Goal: Task Accomplishment & Management: Complete application form

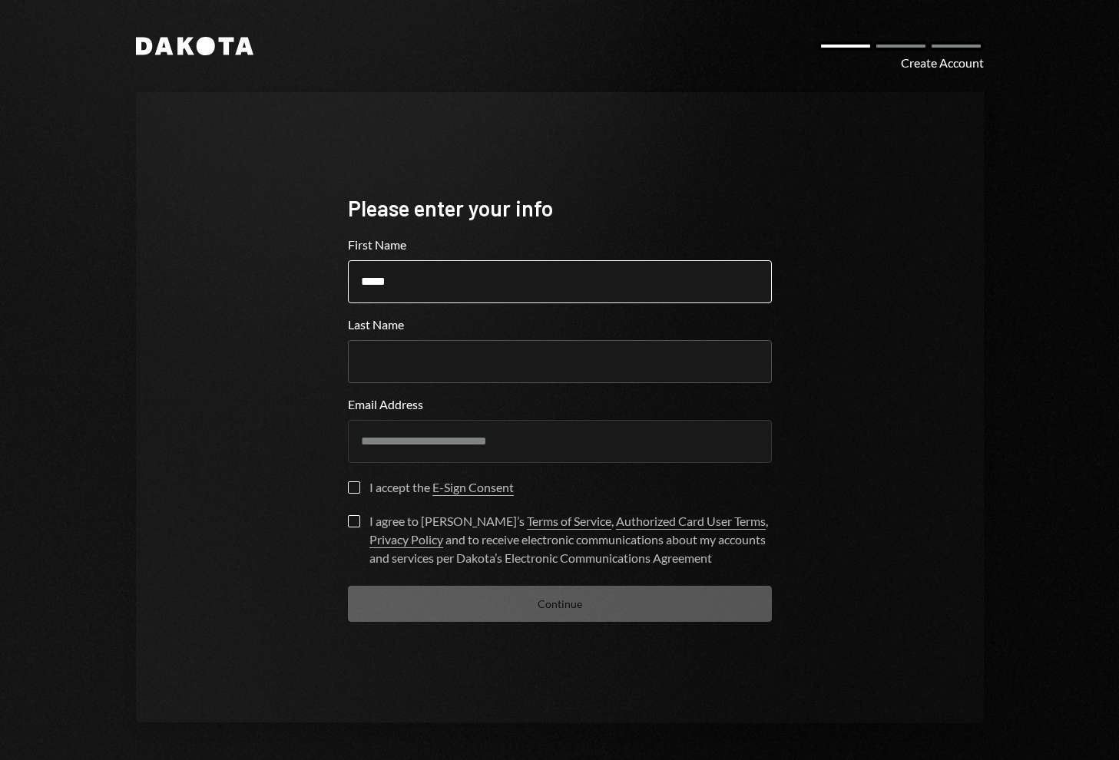
type input "*****"
type input "******"
type button "on"
click at [348, 482] on button "on" at bounding box center [354, 488] width 12 height 12
click at [354, 525] on button "I agree to [PERSON_NAME]’s Terms of Service , Authorized Card User Terms , Priv…" at bounding box center [354, 521] width 12 height 12
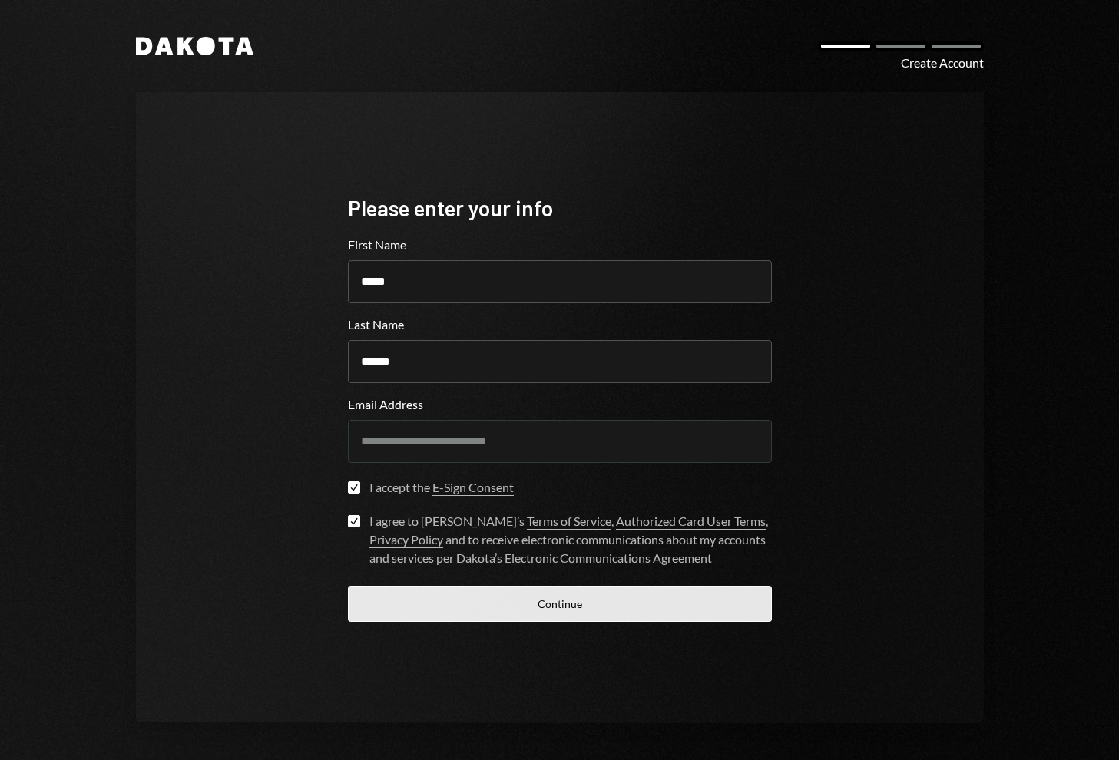
click at [587, 609] on button "Continue" at bounding box center [560, 604] width 424 height 36
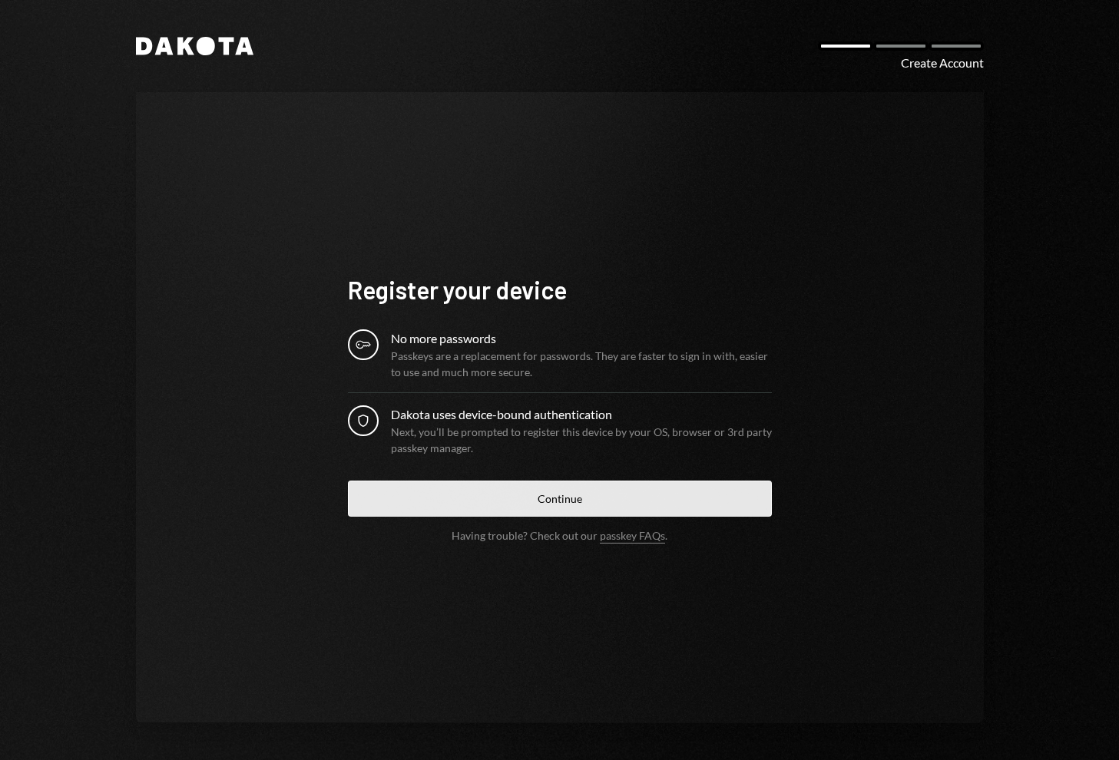
click at [565, 499] on button "Continue" at bounding box center [560, 499] width 424 height 36
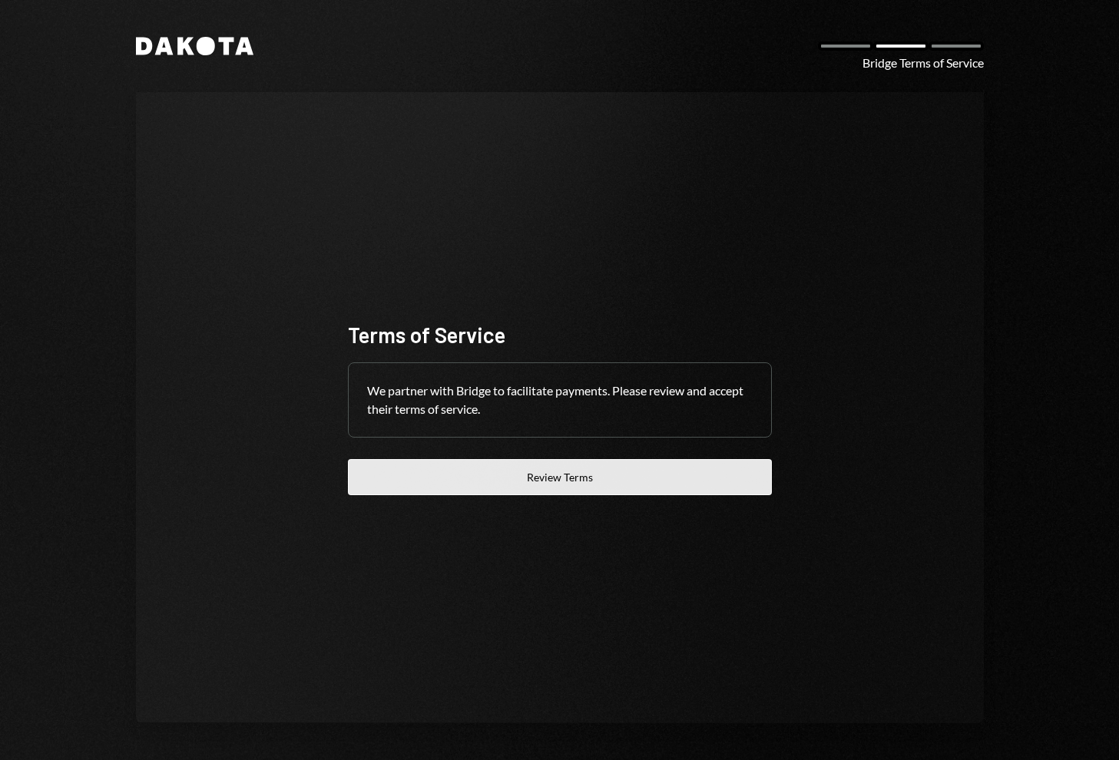
click at [636, 472] on button "Review Terms" at bounding box center [560, 477] width 424 height 36
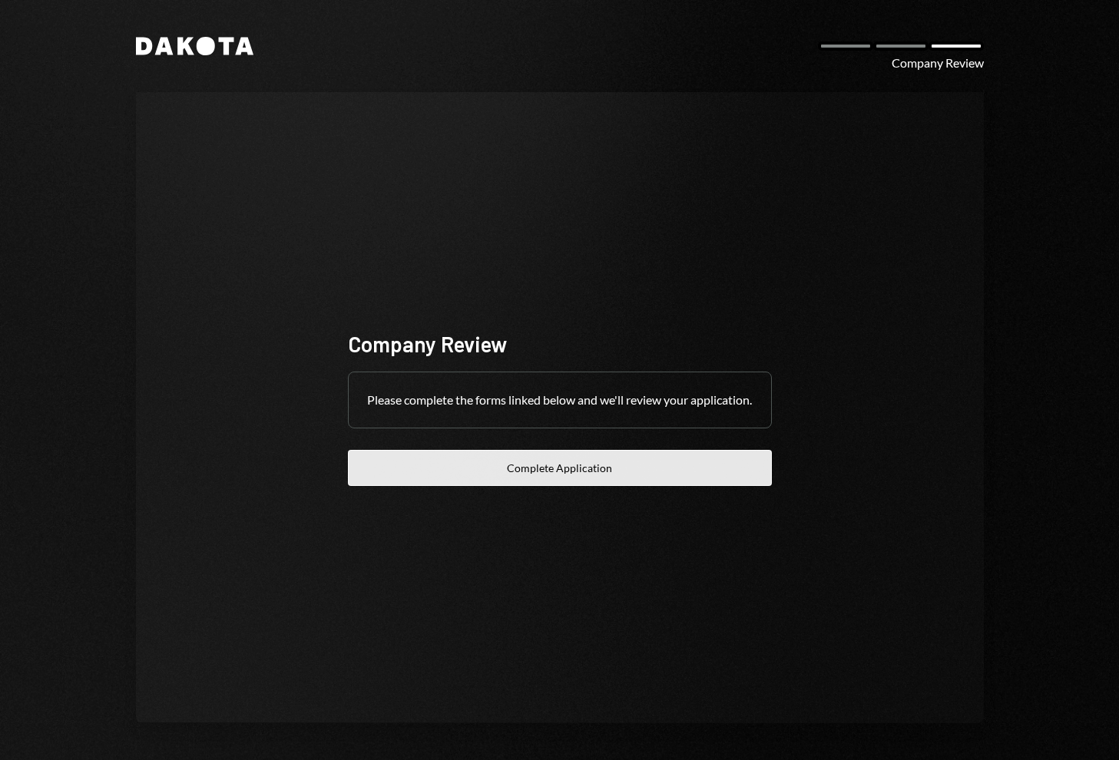
click at [554, 475] on button "Complete Application" at bounding box center [560, 468] width 424 height 36
click at [565, 472] on button "Complete Application" at bounding box center [560, 468] width 424 height 36
click at [560, 482] on button "Complete Application" at bounding box center [560, 468] width 424 height 36
